Goal: Navigation & Orientation: Understand site structure

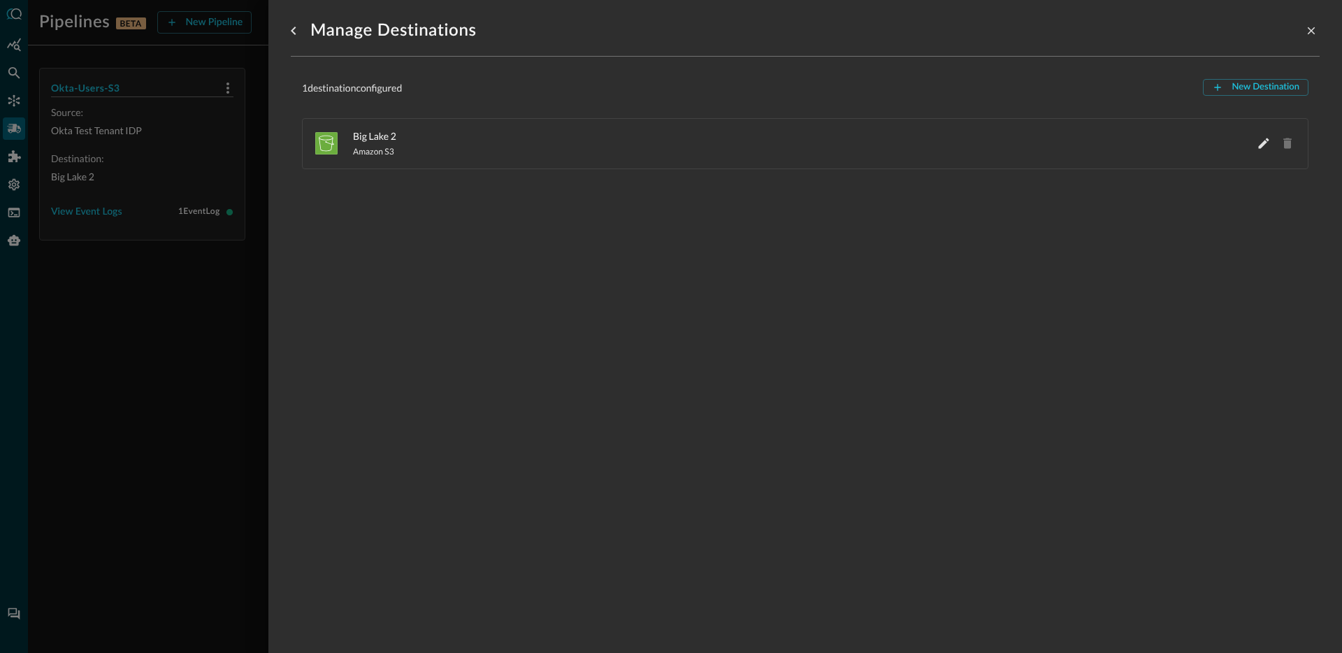
click at [213, 298] on div at bounding box center [671, 326] width 1342 height 653
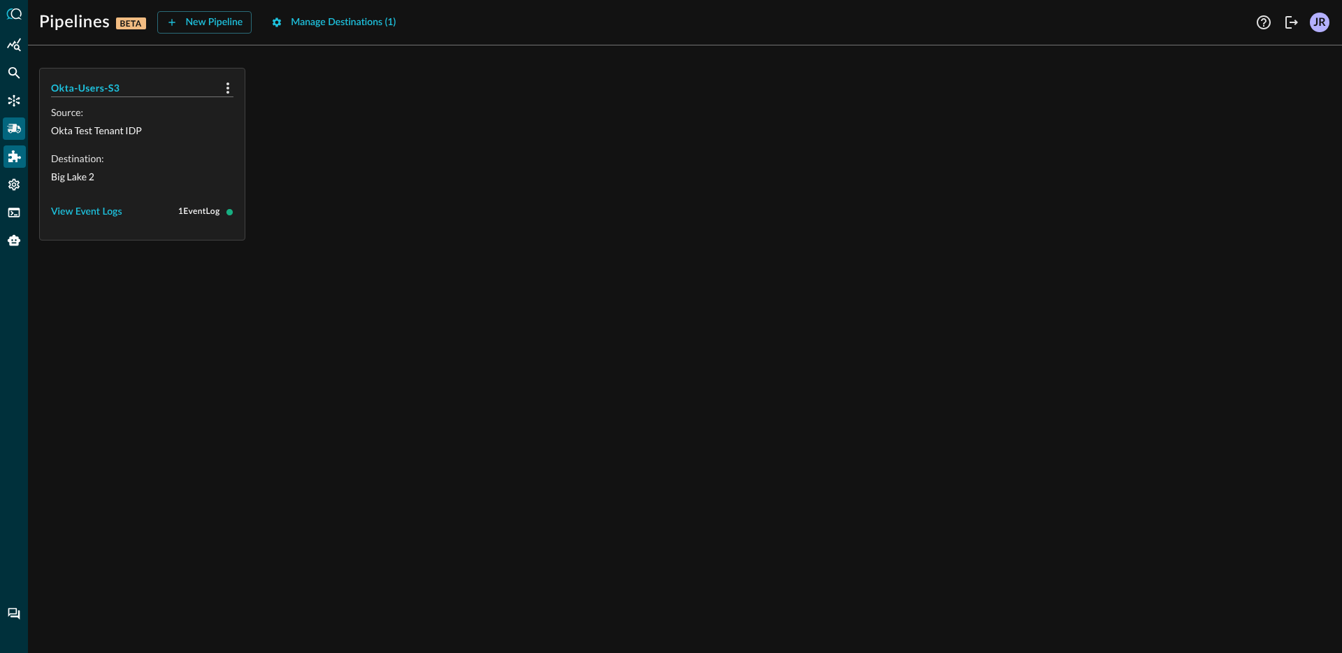
click at [17, 150] on div "Addons" at bounding box center [14, 156] width 22 height 22
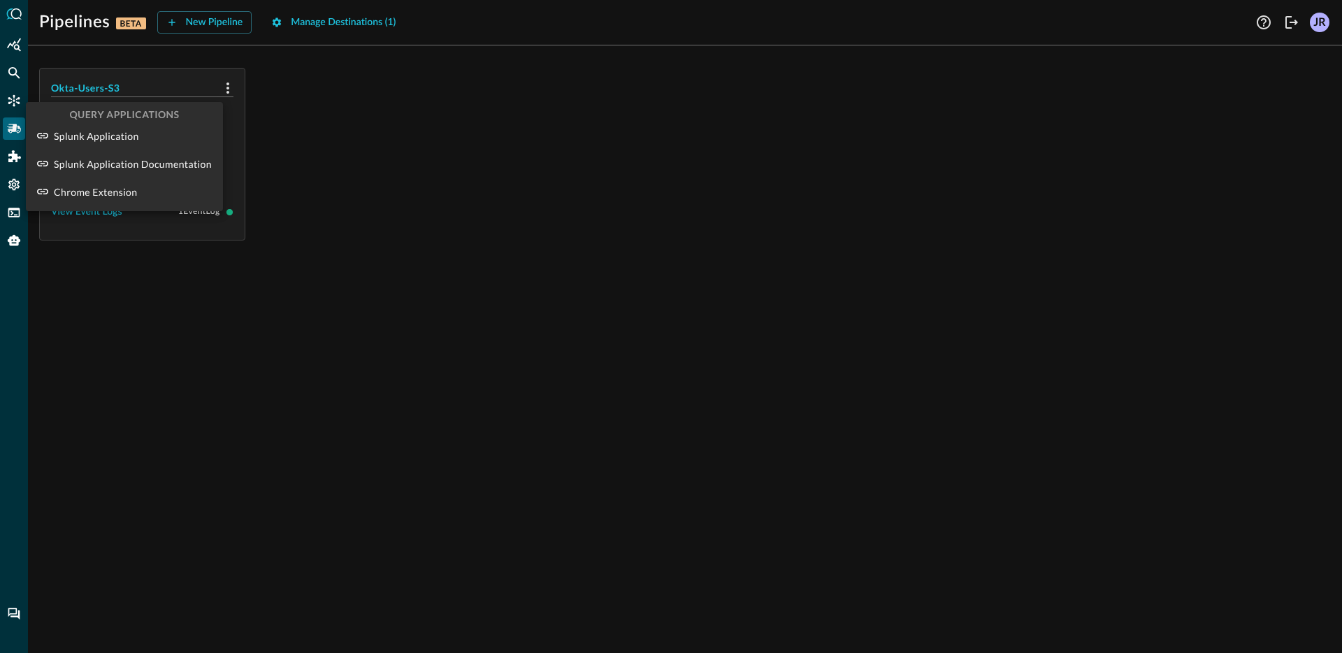
click at [14, 160] on div at bounding box center [671, 326] width 1342 height 653
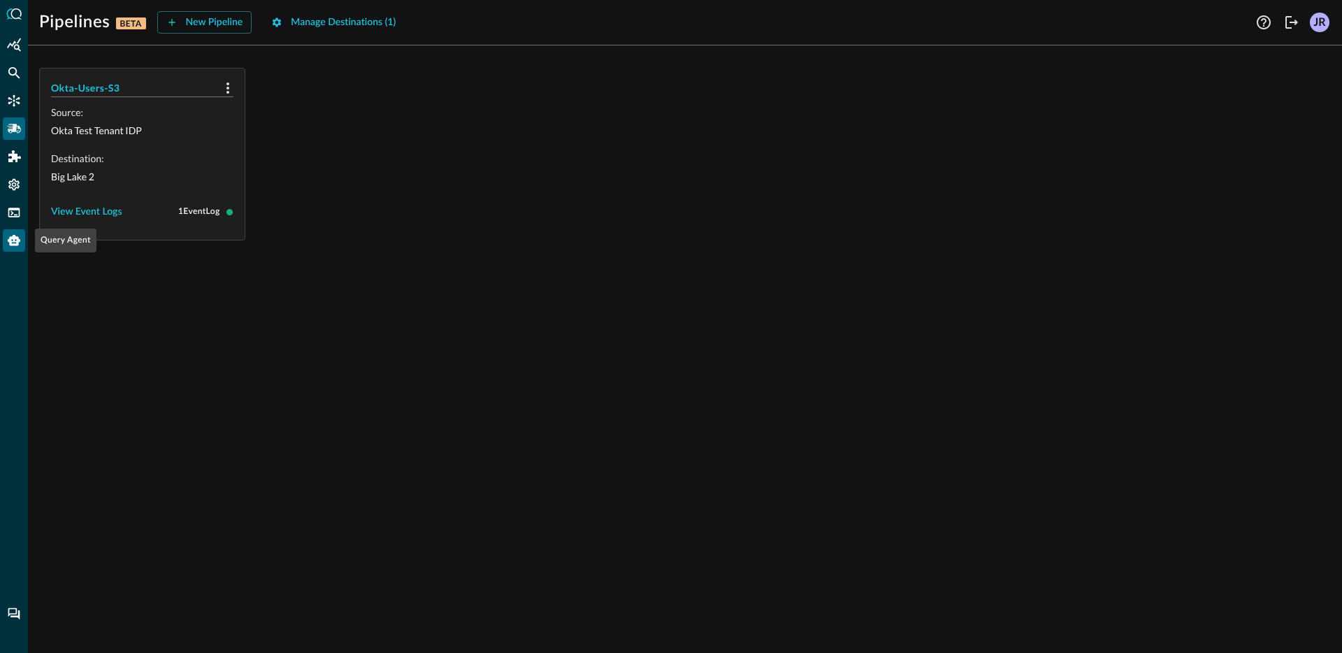
click at [13, 241] on icon "Query Agent" at bounding box center [14, 240] width 13 height 11
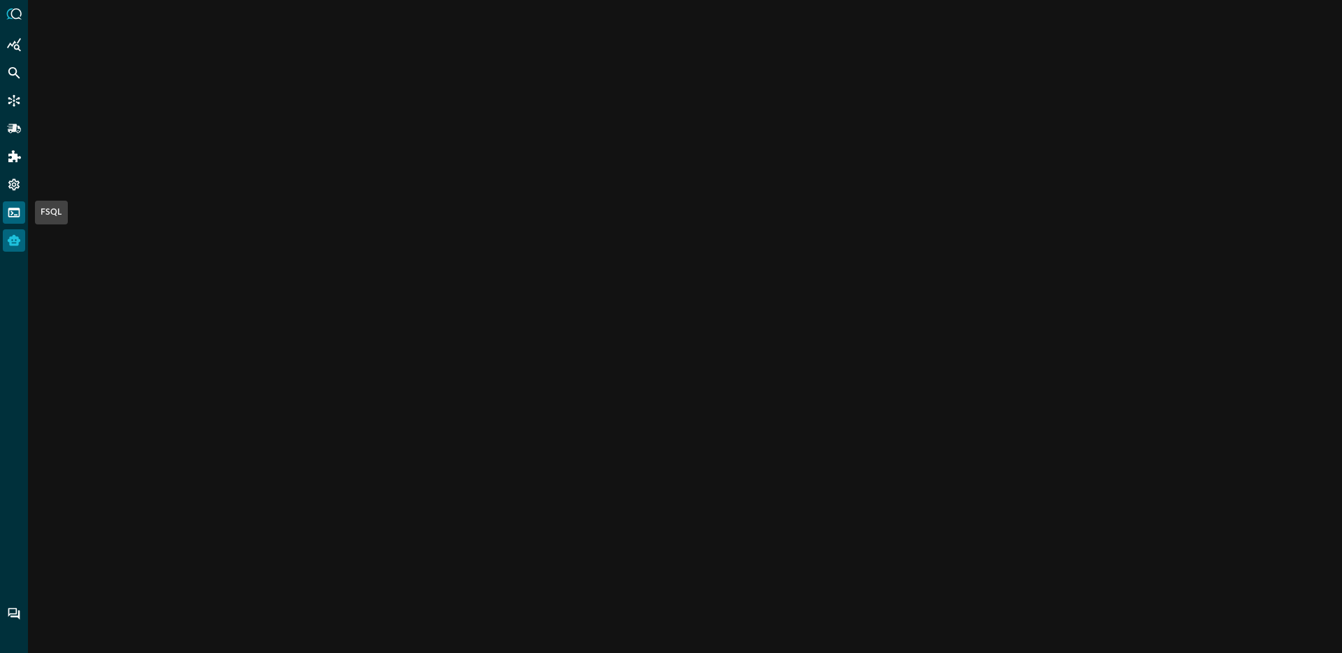
click at [15, 210] on icon "FSQL" at bounding box center [14, 212] width 12 height 9
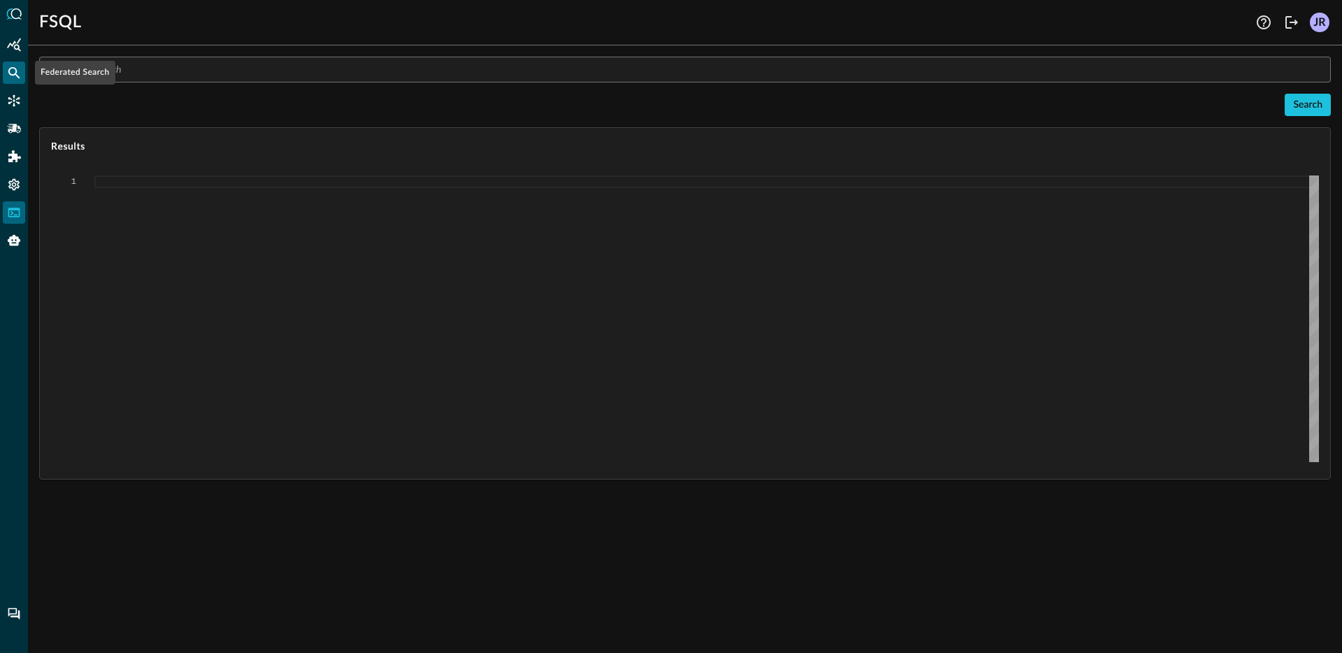
click at [15, 77] on icon "Federated Search" at bounding box center [14, 73] width 14 height 14
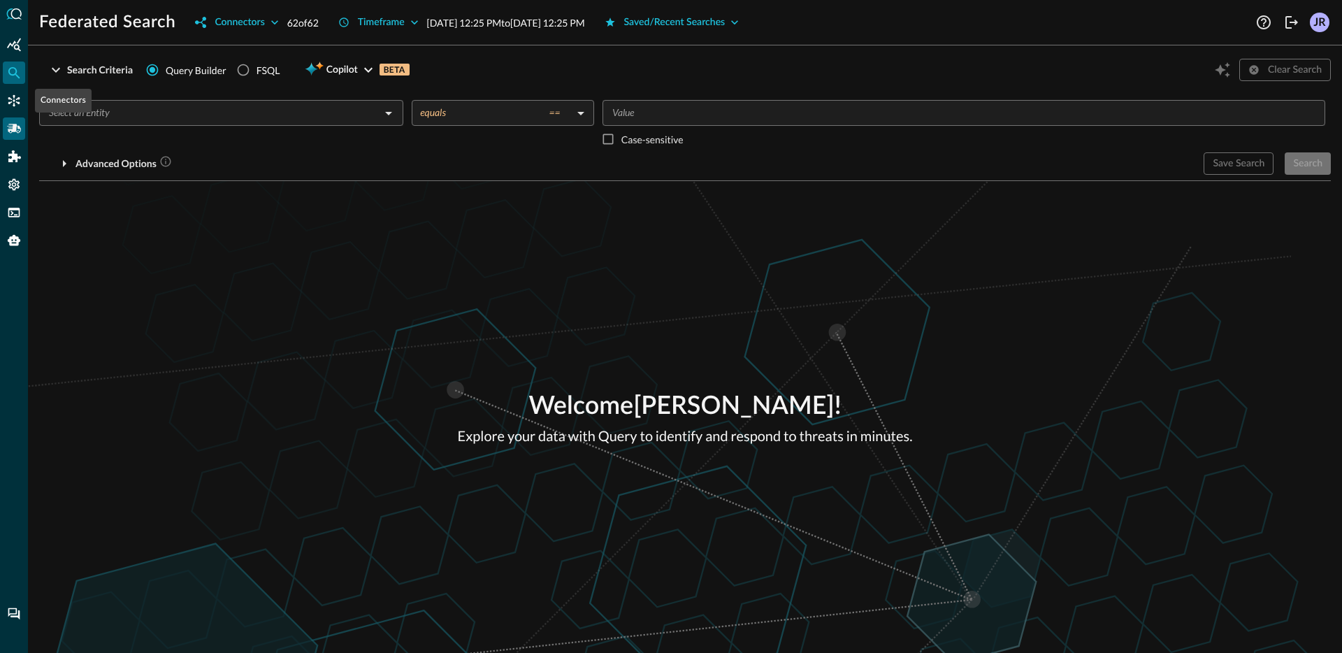
click at [15, 127] on icon "Pipelines" at bounding box center [14, 128] width 14 height 9
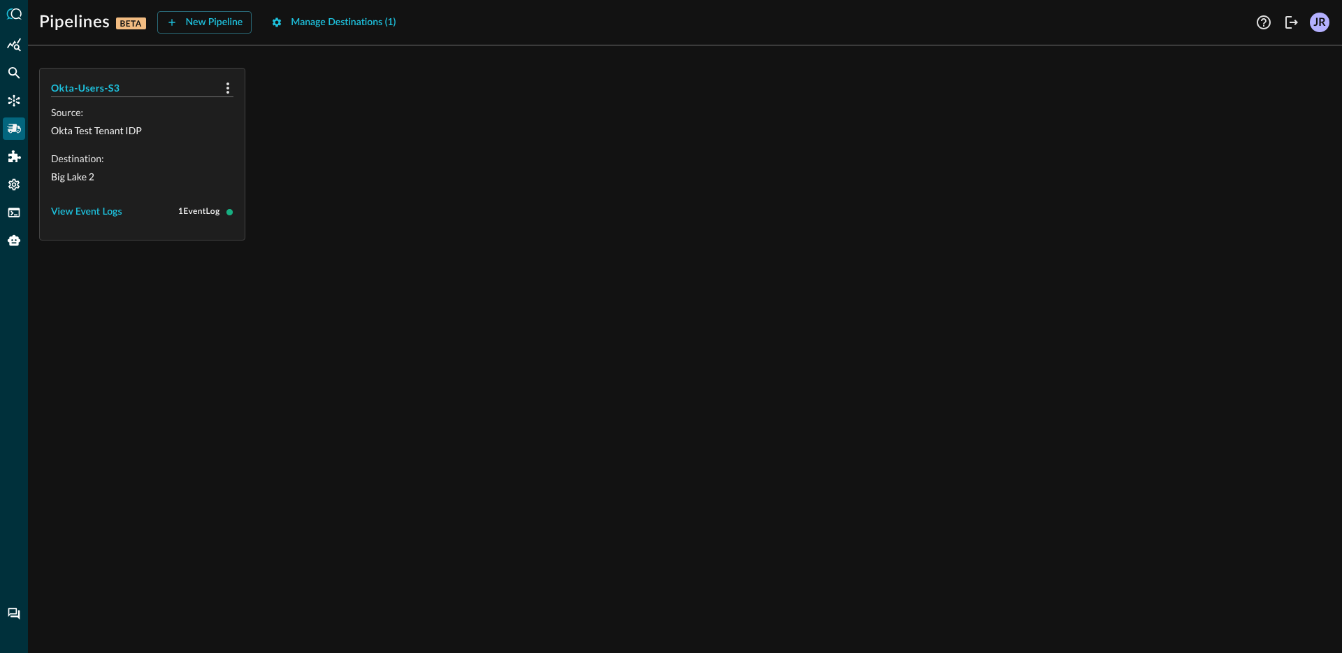
click at [542, 235] on div "Okta-Users-S3 Source: Okta Test Tenant IDP Destination: [GEOGRAPHIC_DATA] 2 Vie…" at bounding box center [685, 154] width 1292 height 173
click at [8, 94] on icon "Connectors" at bounding box center [14, 101] width 14 height 14
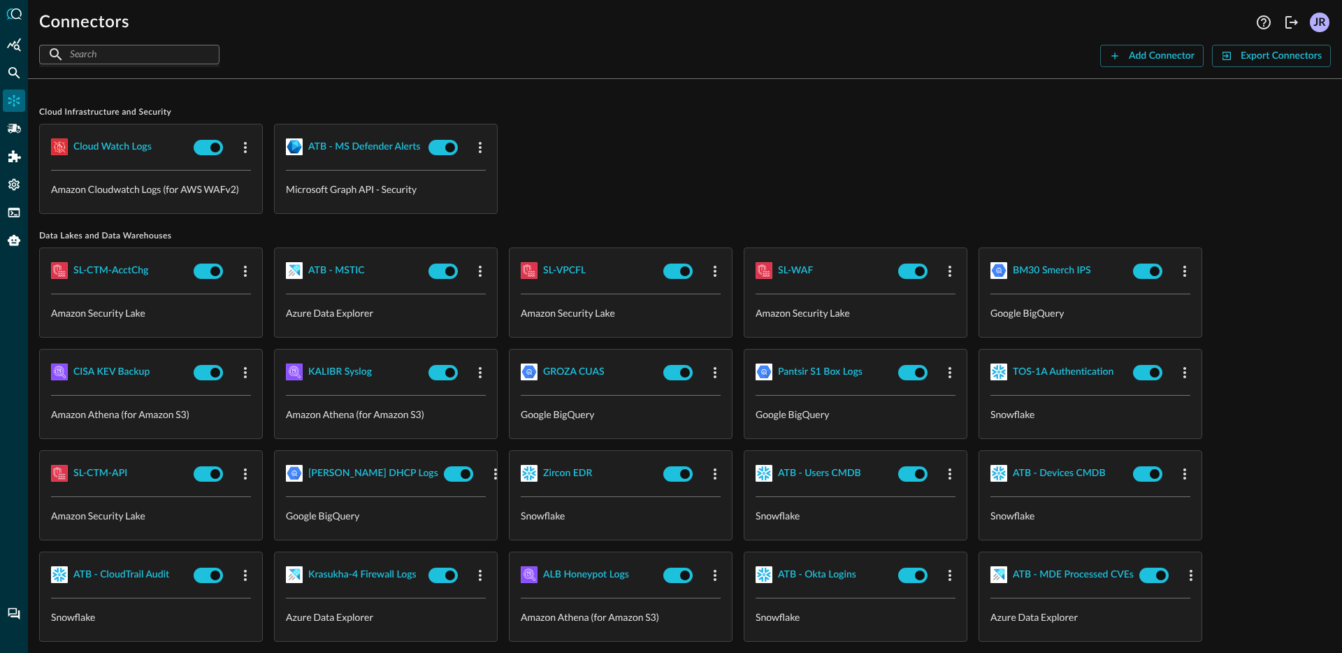
click at [655, 171] on div "Cloud watch logs Amazon Cloudwatch Logs (for AWS WAFv2) ATB - MS Defender Alert…" at bounding box center [685, 169] width 1292 height 90
click at [752, 142] on div "Cloud watch logs Amazon Cloudwatch Logs (for AWS WAFv2) ATB - MS Defender Alert…" at bounding box center [685, 169] width 1292 height 90
click at [10, 75] on icon "Federated Search" at bounding box center [14, 73] width 14 height 14
